Goal: Information Seeking & Learning: Compare options

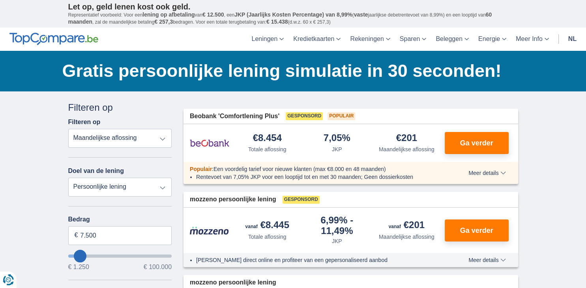
click at [68, 129] on select "Totale aflossing JKP Maandelijkse aflossing" at bounding box center [120, 138] width 104 height 19
click at [163, 138] on select "Totale aflossing JKP Maandelijkse aflossing" at bounding box center [120, 138] width 104 height 19
click at [121, 237] on input "7.500" at bounding box center [120, 235] width 104 height 19
type input "7250"
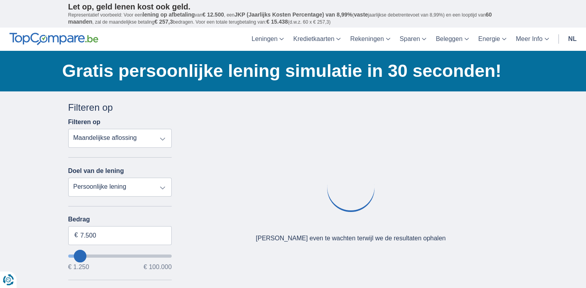
click at [105, 255] on div "Bedrag 7.500 € € 1.250 € 100.000" at bounding box center [120, 243] width 104 height 54
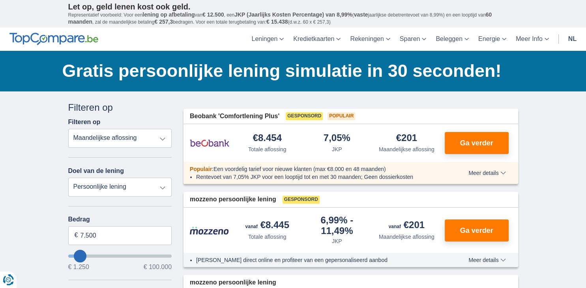
type input "32.250"
type input "32250"
select select "120"
type input "32250"
click at [103, 256] on input "wantToBorrow" at bounding box center [120, 256] width 104 height 3
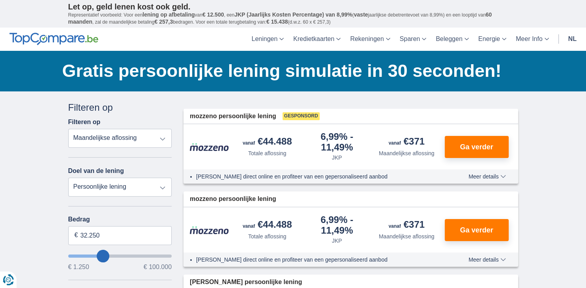
type input "19.250"
type input "19250"
select select "84"
type input "19250"
click at [91, 256] on input "wantToBorrow" at bounding box center [120, 256] width 104 height 3
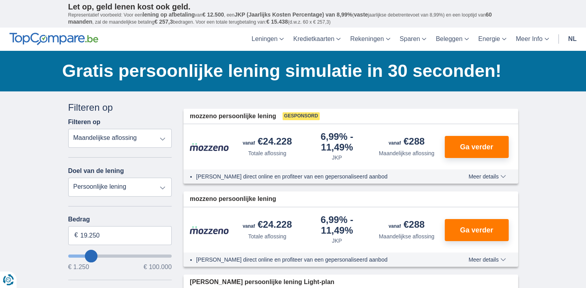
type input "26.250"
type input "26250"
select select "120"
type input "26250"
click at [97, 256] on input "wantToBorrow" at bounding box center [120, 256] width 104 height 3
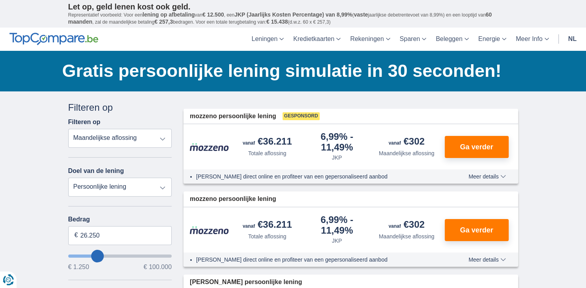
type input "22.250"
type input "22250"
click at [94, 257] on input "wantToBorrow" at bounding box center [120, 256] width 104 height 3
type input "32.250"
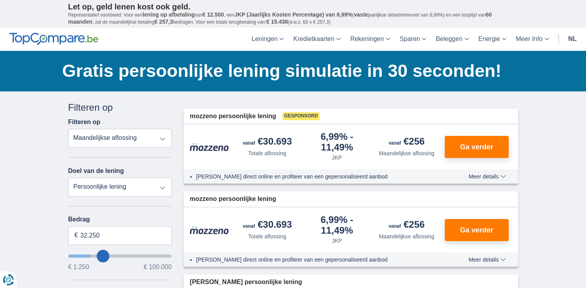
type input "32250"
click at [103, 257] on input "wantToBorrow" at bounding box center [120, 256] width 104 height 3
type input "26.250"
type input "26250"
click at [97, 257] on input "wantToBorrow" at bounding box center [120, 256] width 104 height 3
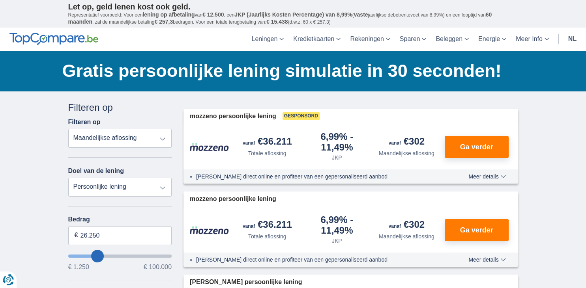
type input "32.250"
type input "32250"
click at [103, 255] on input "wantToBorrow" at bounding box center [120, 256] width 104 height 3
click at [68, 178] on select "Persoonlijke lening Auto Moto / fiets Mobilhome / caravan Renovatie Energie Sch…" at bounding box center [120, 187] width 104 height 19
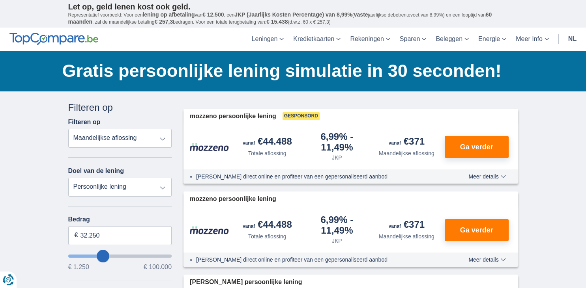
click at [474, 144] on span "Ga verder" at bounding box center [475, 147] width 33 height 7
